Goal: Information Seeking & Learning: Learn about a topic

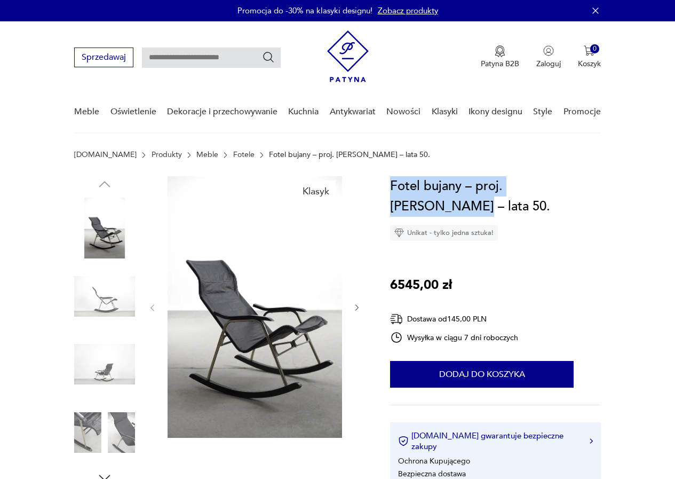
drag, startPoint x: 391, startPoint y: 180, endPoint x: 579, endPoint y: 184, distance: 187.9
click at [579, 184] on h1 "Fotel bujany – proj. [PERSON_NAME] – lata 50." at bounding box center [495, 196] width 211 height 41
copy h1 "Fotel bujany – proj. [PERSON_NAME] –"
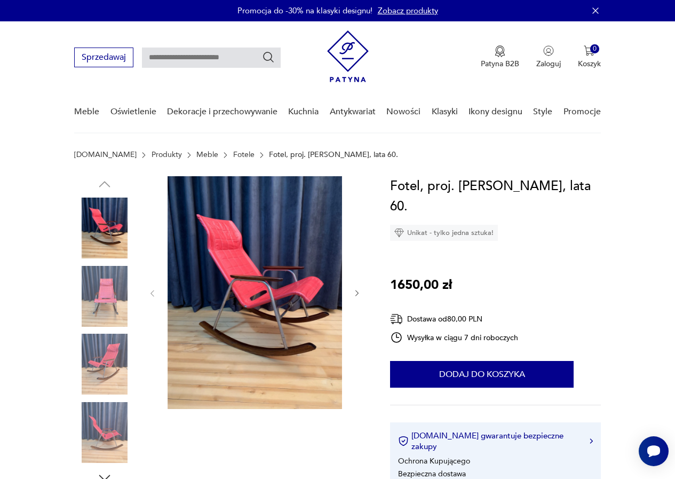
click at [101, 298] on img at bounding box center [104, 296] width 61 height 61
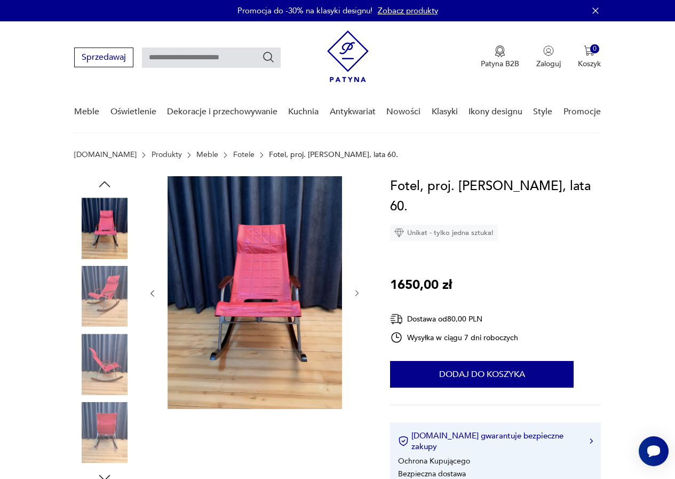
click at [100, 353] on img at bounding box center [104, 364] width 61 height 61
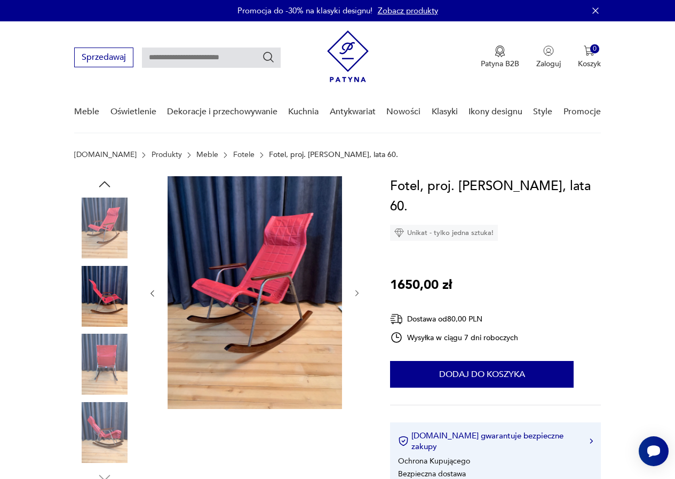
click at [100, 427] on img at bounding box center [104, 432] width 61 height 61
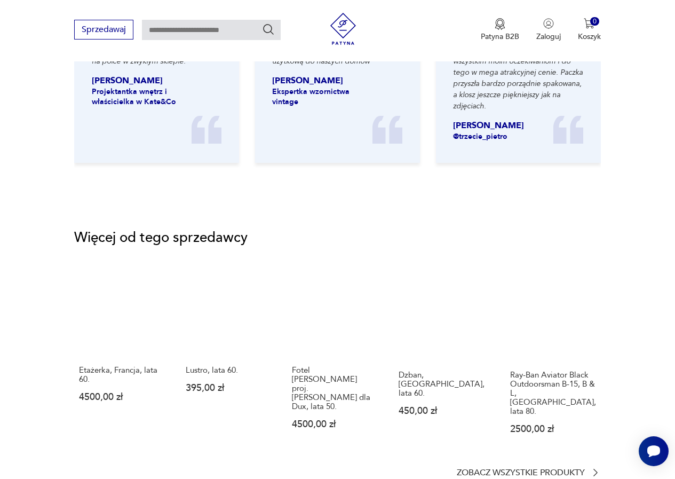
scroll to position [1281, 0]
